Goal: Task Accomplishment & Management: Complete application form

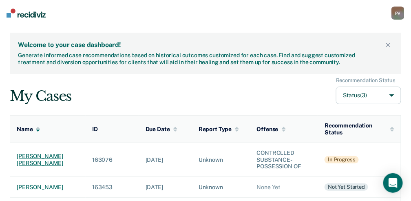
click at [47, 155] on div "[PERSON_NAME] [PERSON_NAME]" at bounding box center [48, 160] width 62 height 14
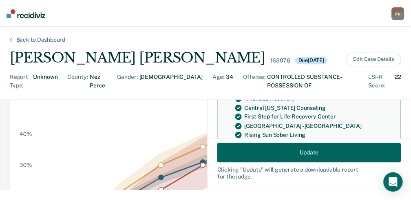
scroll to position [190, 0]
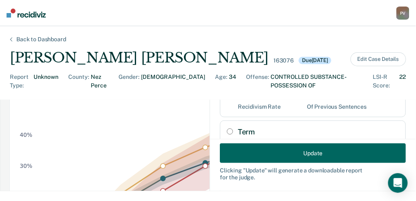
click at [378, 156] on button "Update" at bounding box center [313, 153] width 186 height 20
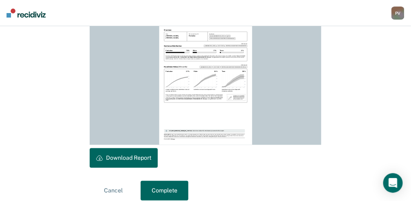
scroll to position [264, 0]
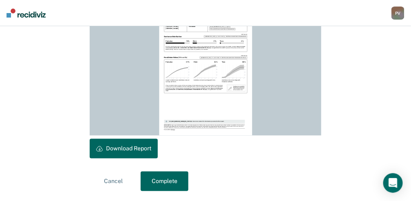
click at [176, 184] on button "Complete" at bounding box center [165, 181] width 48 height 20
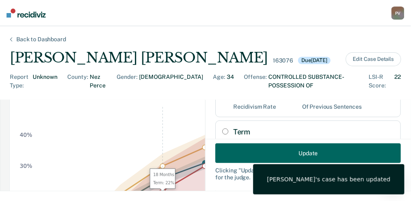
scroll to position [0, 0]
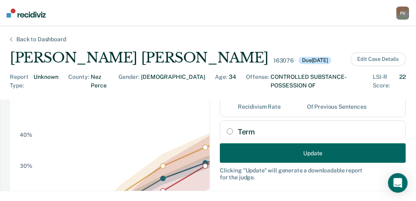
click at [43, 40] on div "Back to Dashboard" at bounding box center [41, 39] width 69 height 7
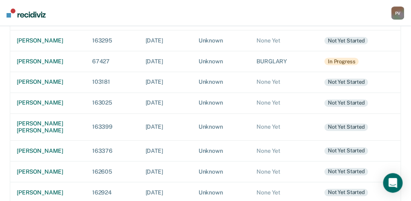
scroll to position [327, 0]
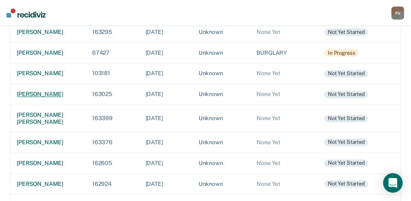
click at [24, 98] on div "[PERSON_NAME]" at bounding box center [48, 94] width 62 height 7
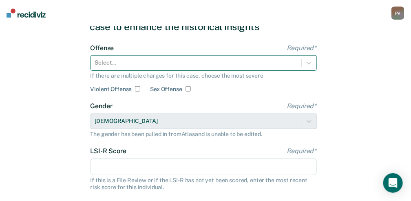
click at [133, 71] on div "Select..." at bounding box center [204, 63] width 227 height 16
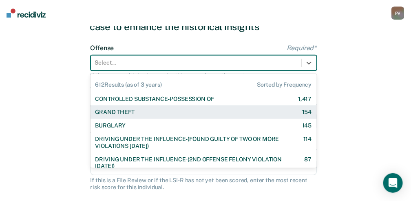
click at [133, 108] on div "CONTROLLED SUBSTANCE-POSSESSION OF 1,417 GRAND THEFT 154 BURGLARY 145 DRIVING U…" at bounding box center [204, 129] width 227 height 77
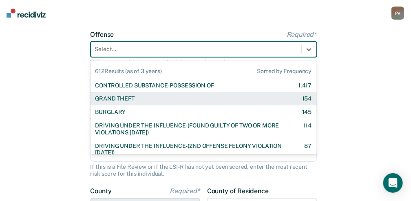
scroll to position [62, 0]
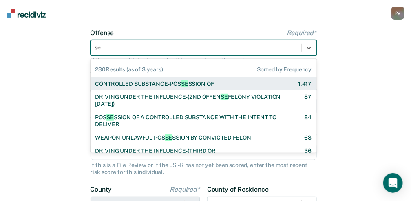
type input "sex"
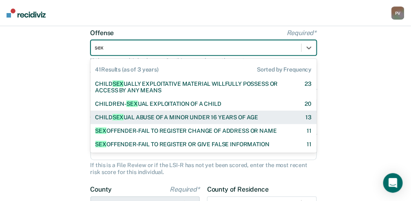
click at [200, 114] on div "CHILD SEX UAL ABUSE OF A MINOR UNDER 16 YEARS OF AGE" at bounding box center [177, 117] width 163 height 7
checkbox input "true"
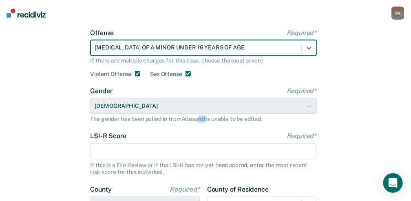
click at [200, 114] on div "Gender Required* [DEMOGRAPHIC_DATA] The gender has been pulled in from Atlas an…" at bounding box center [204, 104] width 227 height 35
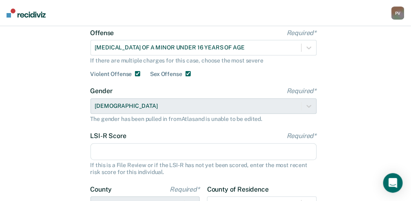
click at [158, 148] on input "LSI-R Score Required*" at bounding box center [204, 151] width 227 height 17
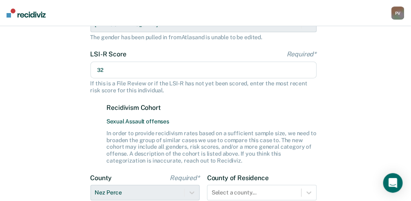
scroll to position [171, 0]
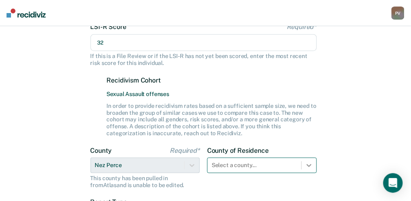
type input "32"
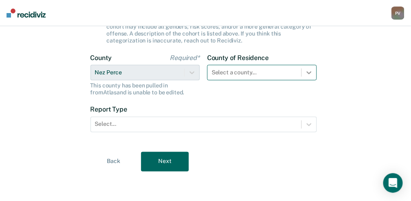
click at [311, 80] on div "Select a county..." at bounding box center [262, 73] width 110 height 16
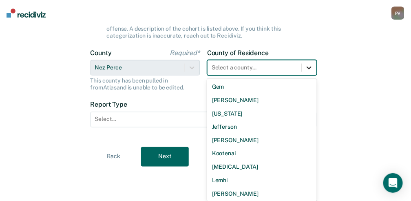
scroll to position [353, 0]
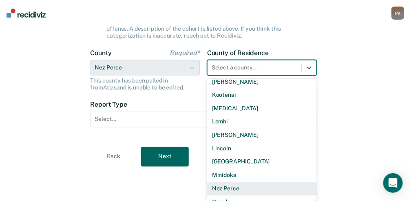
click at [264, 186] on div "Nez Perce" at bounding box center [262, 188] width 110 height 13
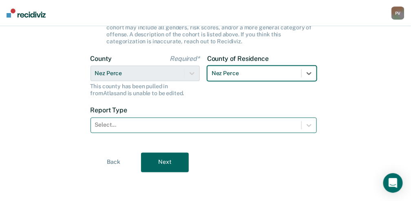
click at [147, 121] on div at bounding box center [196, 125] width 202 height 9
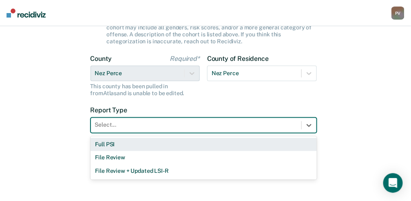
click at [136, 140] on div "Full PSI" at bounding box center [204, 144] width 227 height 13
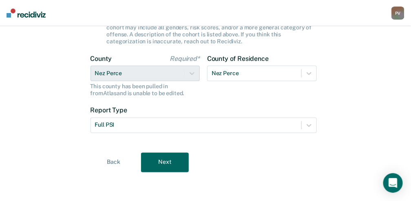
click at [158, 164] on button "Next" at bounding box center [165, 163] width 48 height 20
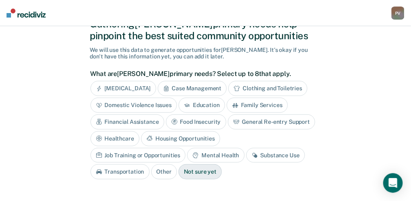
scroll to position [34, 0]
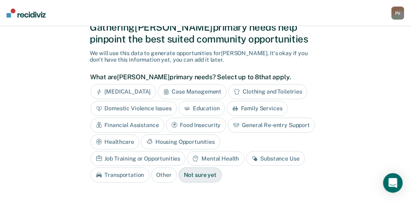
click at [200, 108] on div "Education" at bounding box center [202, 108] width 47 height 15
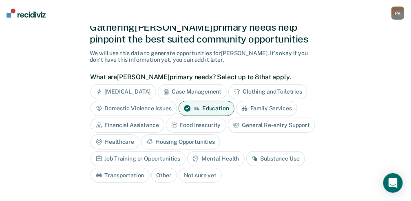
click at [129, 120] on div "Financial Assistance" at bounding box center [128, 125] width 74 height 15
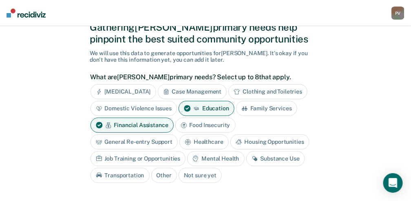
click at [246, 140] on div "Housing Opportunities" at bounding box center [270, 141] width 79 height 15
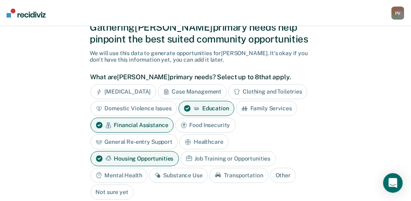
click at [148, 168] on div "Mental Health" at bounding box center [119, 175] width 57 height 15
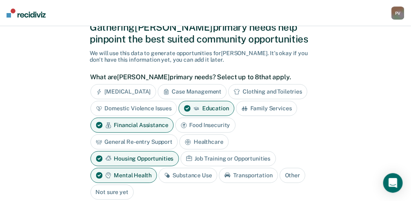
click at [218, 168] on div "Substance Use" at bounding box center [188, 175] width 59 height 15
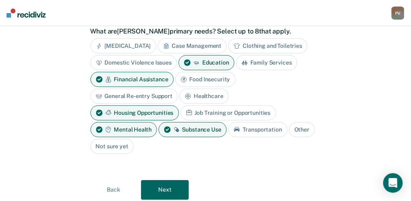
scroll to position [89, 0]
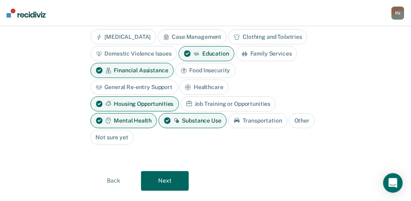
click at [166, 171] on button "Next" at bounding box center [165, 181] width 48 height 20
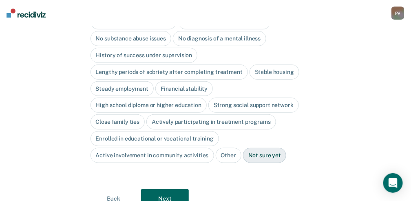
scroll to position [90, 0]
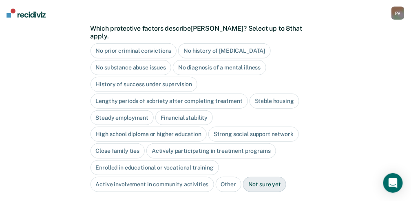
click at [109, 143] on div "Close family ties" at bounding box center [118, 150] width 55 height 15
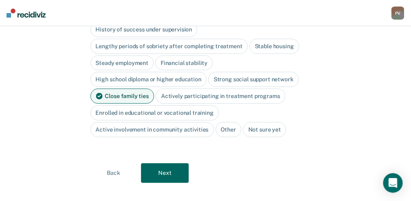
click at [160, 163] on button "Next" at bounding box center [165, 173] width 48 height 20
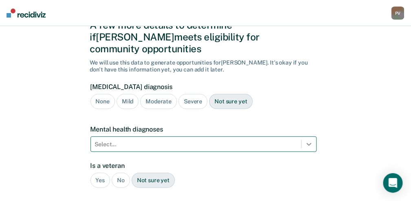
scroll to position [104, 0]
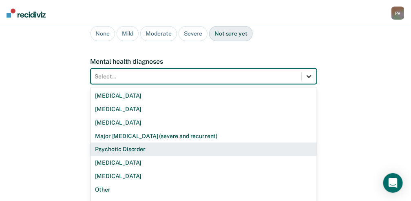
click at [311, 84] on div "9 results available. Use Up and Down to choose options, press Enter to select t…" at bounding box center [204, 77] width 227 height 16
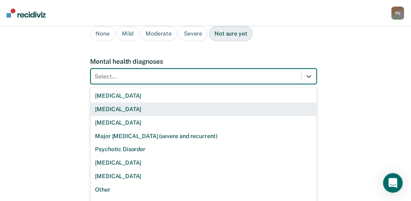
click at [194, 102] on div "[MEDICAL_DATA]" at bounding box center [204, 108] width 227 height 13
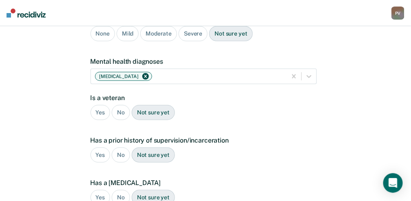
click at [120, 105] on div "No" at bounding box center [121, 112] width 18 height 15
click at [101, 147] on div "Yes" at bounding box center [101, 154] width 20 height 15
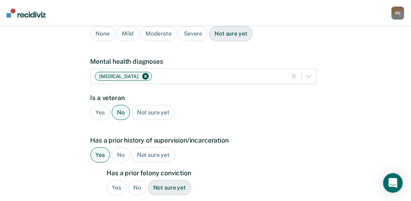
click at [117, 180] on div "Yes" at bounding box center [117, 187] width 20 height 15
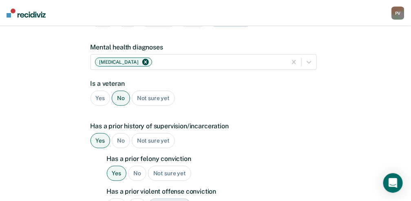
scroll to position [131, 0]
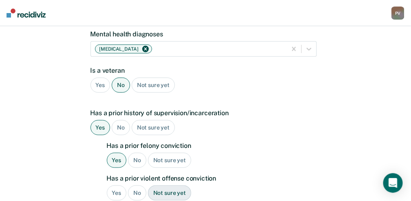
click at [113, 185] on div "Yes" at bounding box center [117, 192] width 20 height 15
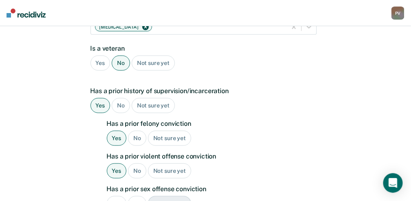
scroll to position [186, 0]
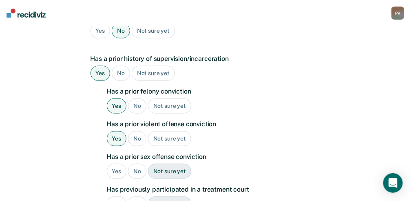
click at [117, 164] on div "Yes" at bounding box center [117, 171] width 20 height 15
click at [139, 196] on div "No" at bounding box center [137, 203] width 18 height 15
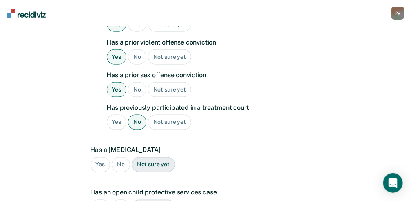
scroll to position [295, 0]
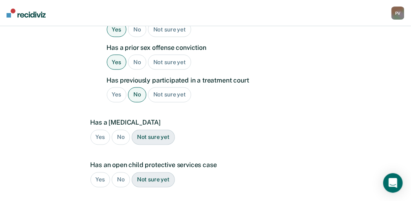
click at [104, 130] on div "Yes" at bounding box center [101, 137] width 20 height 15
click at [116, 172] on div "No" at bounding box center [121, 179] width 18 height 15
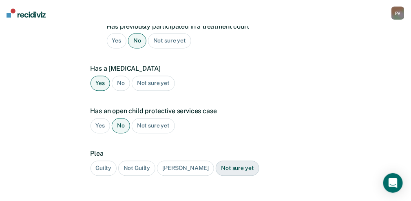
scroll to position [376, 0]
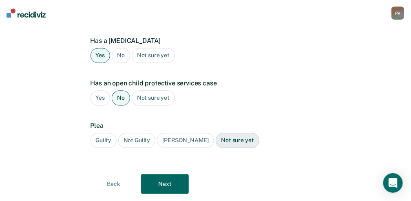
click at [107, 133] on div "Guilty" at bounding box center [104, 140] width 26 height 15
click at [163, 174] on button "Next" at bounding box center [165, 184] width 48 height 20
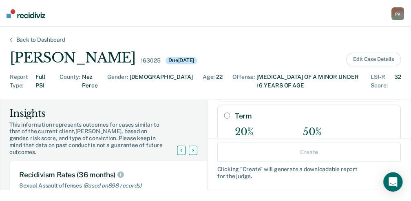
scroll to position [136, 0]
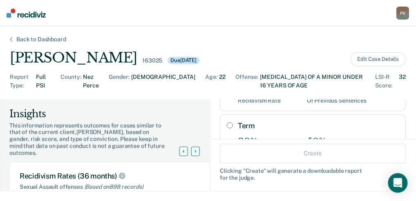
click at [227, 122] on input "Term" at bounding box center [230, 125] width 6 height 7
radio input "true"
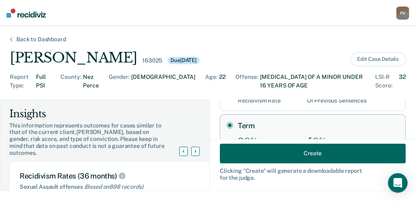
click at [318, 147] on button "Create" at bounding box center [313, 153] width 186 height 20
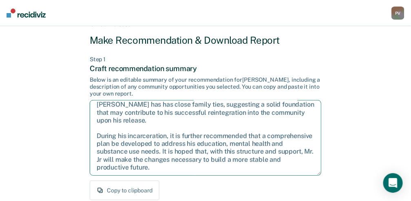
scroll to position [27, 0]
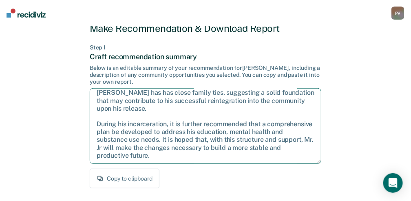
drag, startPoint x: 97, startPoint y: 124, endPoint x: 176, endPoint y: 160, distance: 86.9
click at [176, 160] on textarea "Given the circumstances of this case, it is recommended that Mr. [PERSON_NAME] …" at bounding box center [206, 126] width 232 height 76
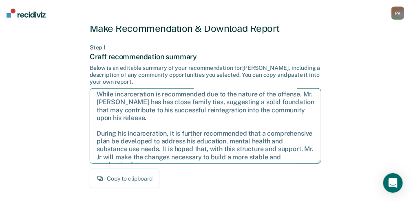
scroll to position [44, 0]
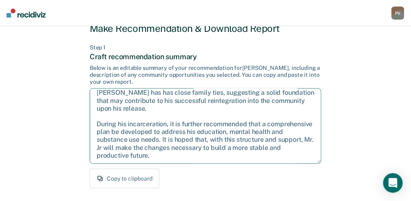
drag, startPoint x: 97, startPoint y: 96, endPoint x: 170, endPoint y: 153, distance: 92.8
click at [170, 153] on textarea "Given the circumstances of this case, it is recommended that Mr. [PERSON_NAME] …" at bounding box center [206, 126] width 232 height 76
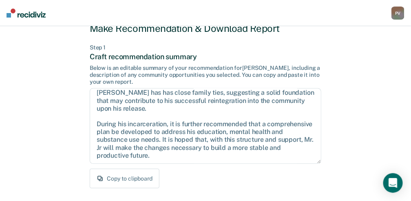
click at [223, 170] on div "Copy to clipboard" at bounding box center [206, 179] width 232 height 20
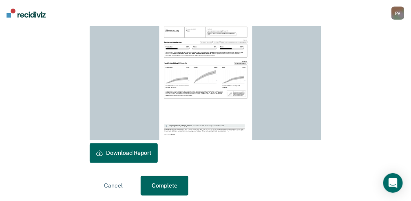
scroll to position [264, 0]
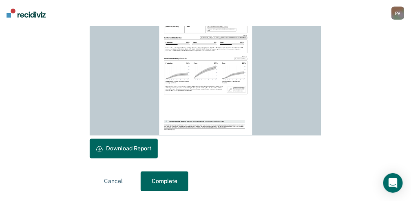
click at [116, 148] on button "Download Report" at bounding box center [124, 149] width 68 height 20
click at [166, 180] on button "Complete" at bounding box center [165, 181] width 48 height 20
